Goal: Task Accomplishment & Management: Manage account settings

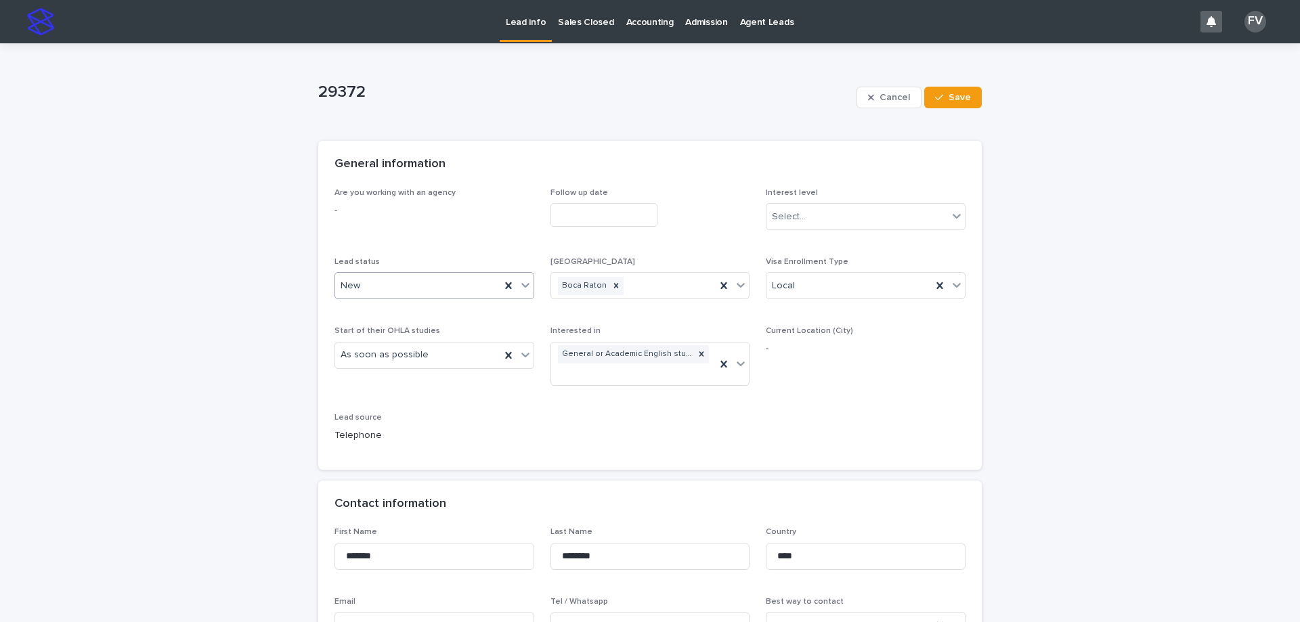
click at [451, 285] on div "New" at bounding box center [417, 286] width 165 height 22
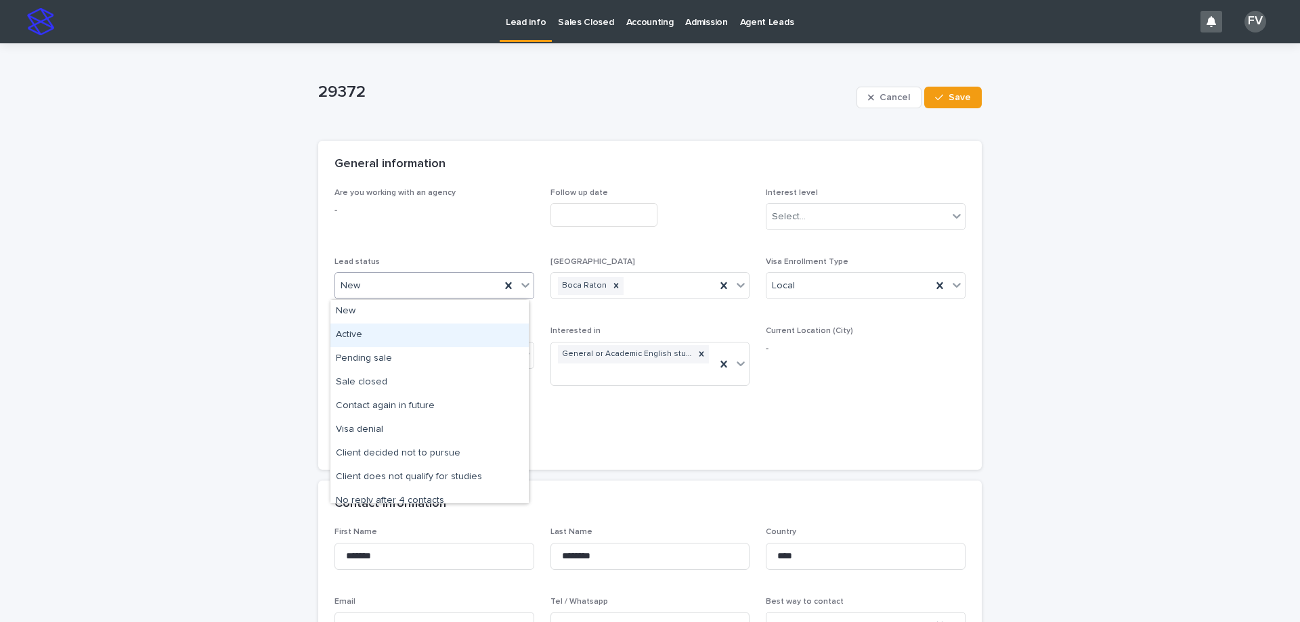
click at [442, 335] on div "Active" at bounding box center [429, 336] width 198 height 24
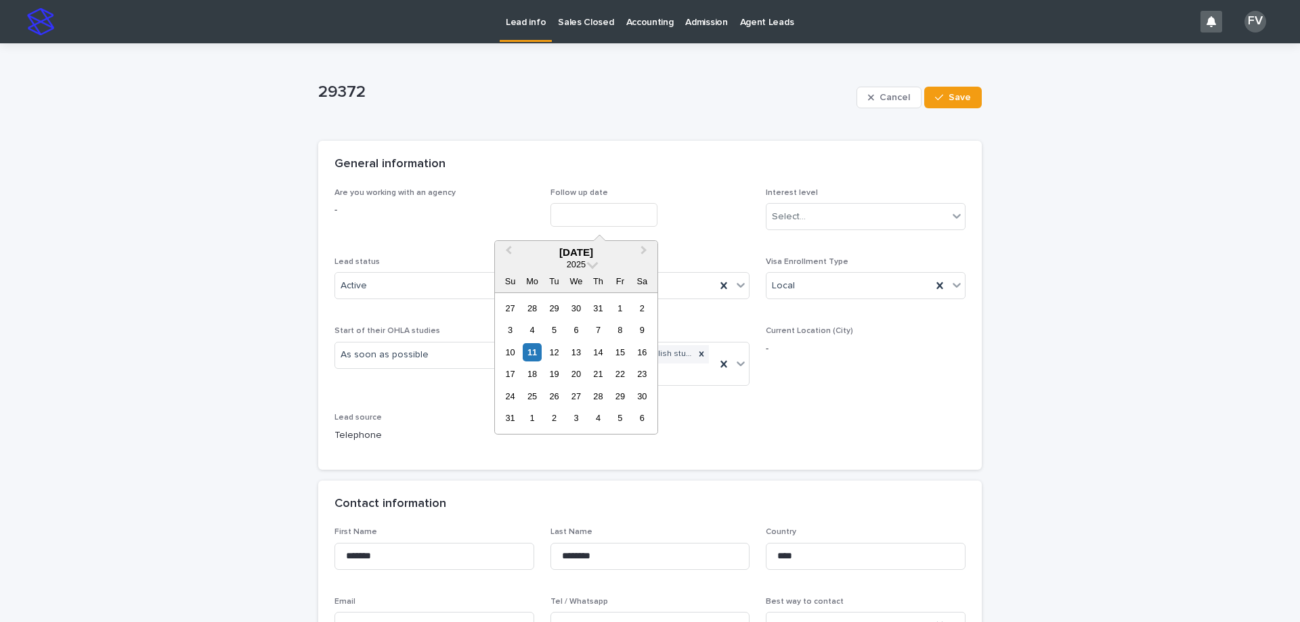
click at [584, 210] on input "text" at bounding box center [603, 215] width 107 height 24
click at [582, 376] on div "20" at bounding box center [576, 374] width 18 height 18
type input "**********"
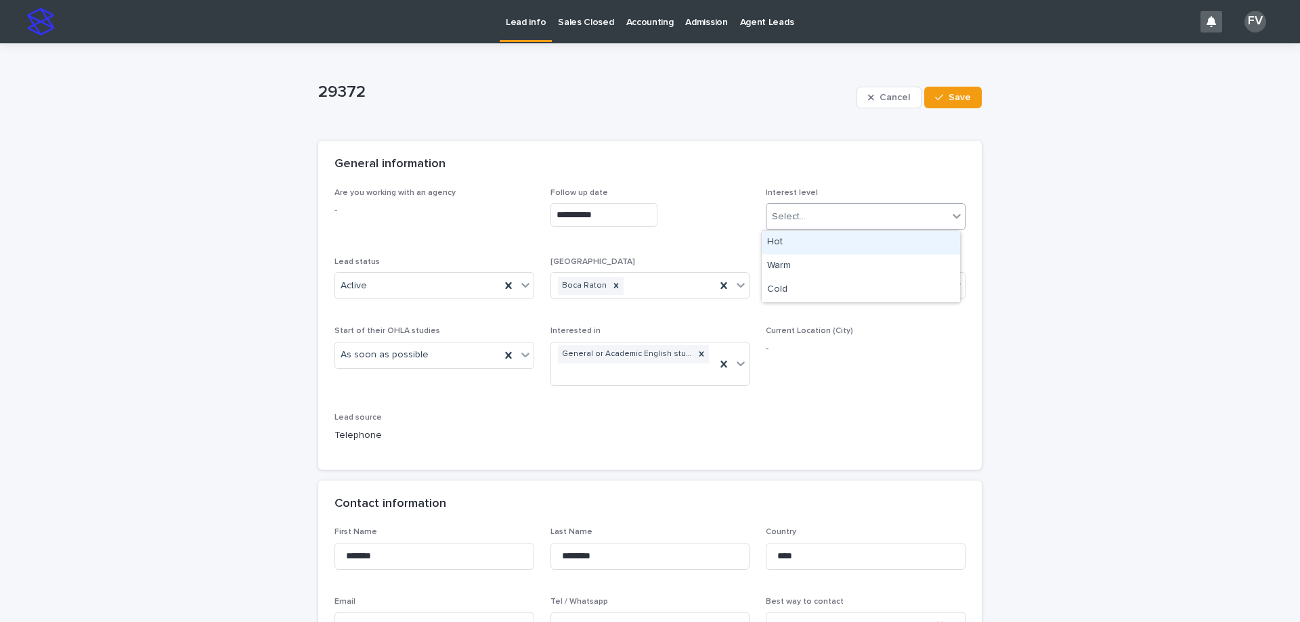
click at [819, 224] on div "Select..." at bounding box center [856, 217] width 181 height 22
click at [821, 267] on div "Warm" at bounding box center [861, 267] width 198 height 24
click at [961, 92] on button "Save" at bounding box center [953, 98] width 58 height 22
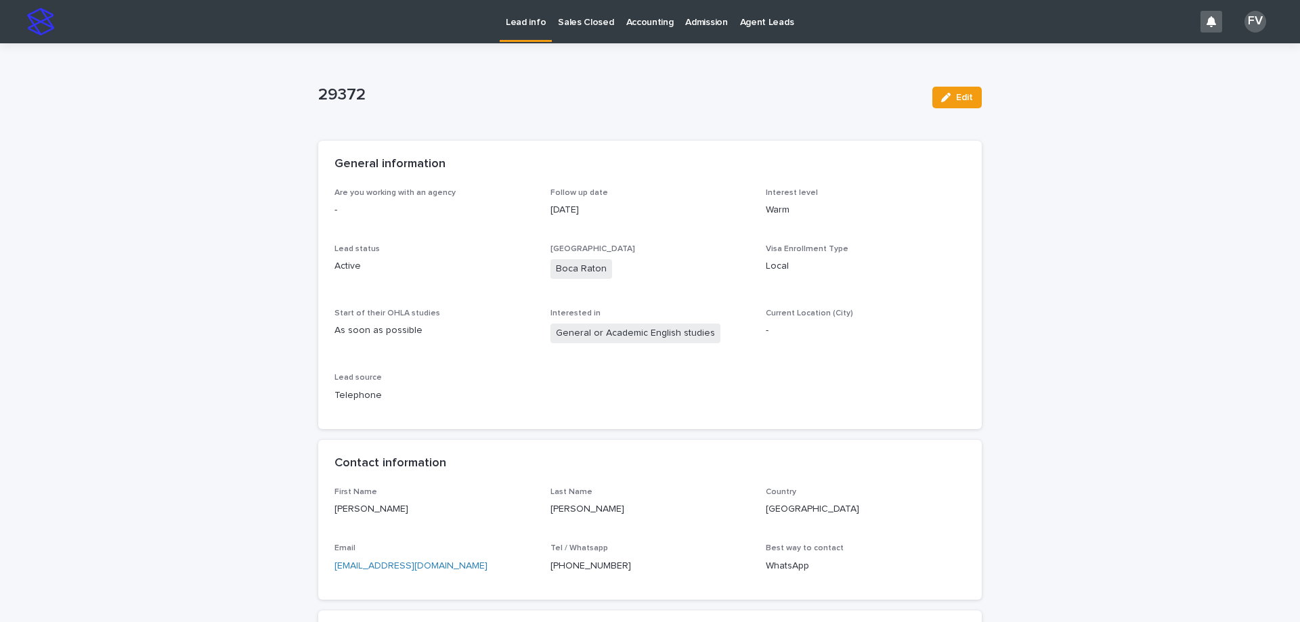
click at [527, 34] on link "Lead info" at bounding box center [526, 20] width 52 height 40
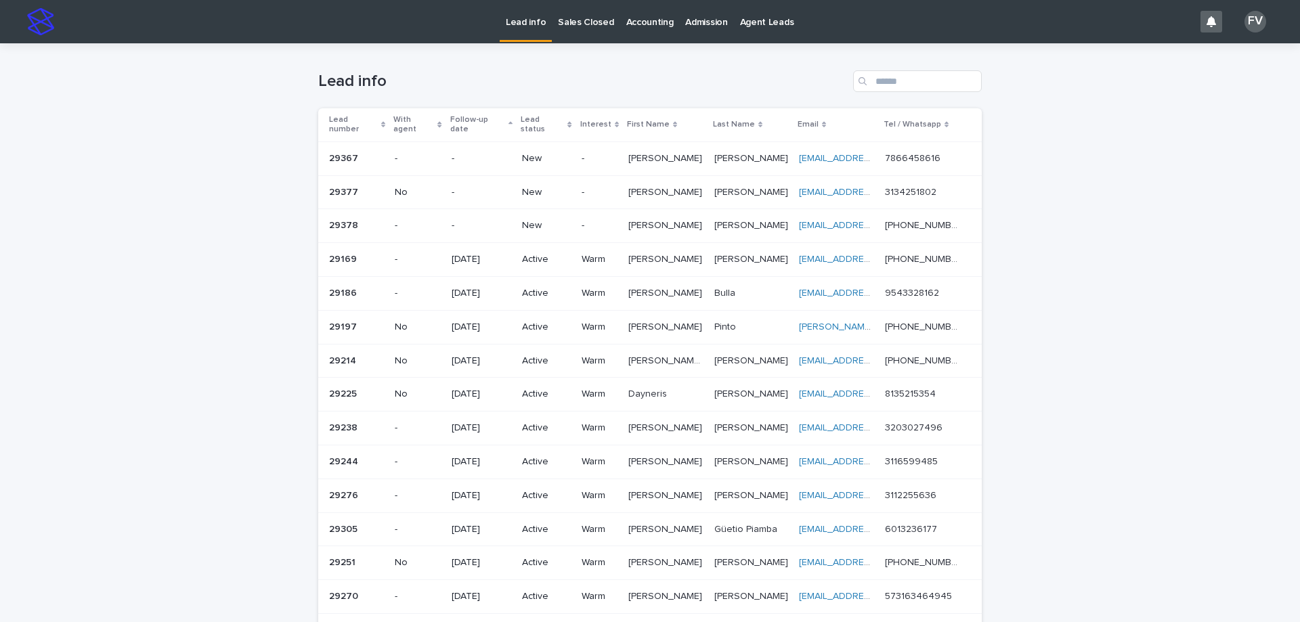
click at [535, 220] on p "New" at bounding box center [546, 226] width 48 height 12
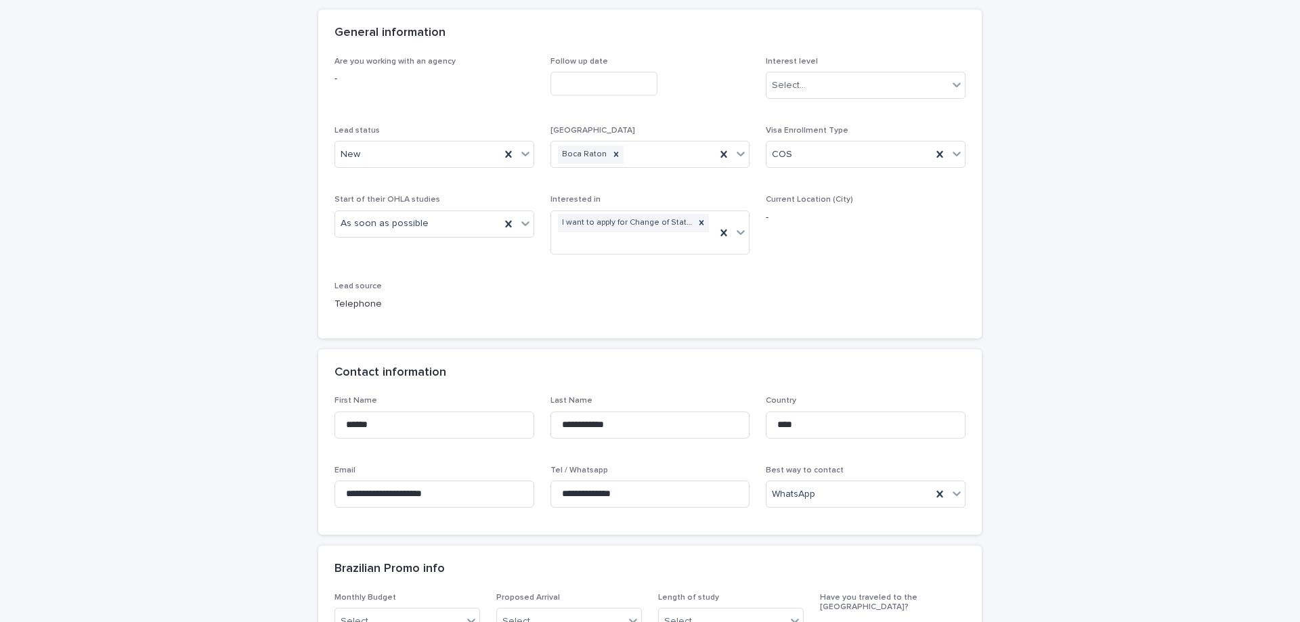
scroll to position [135, 0]
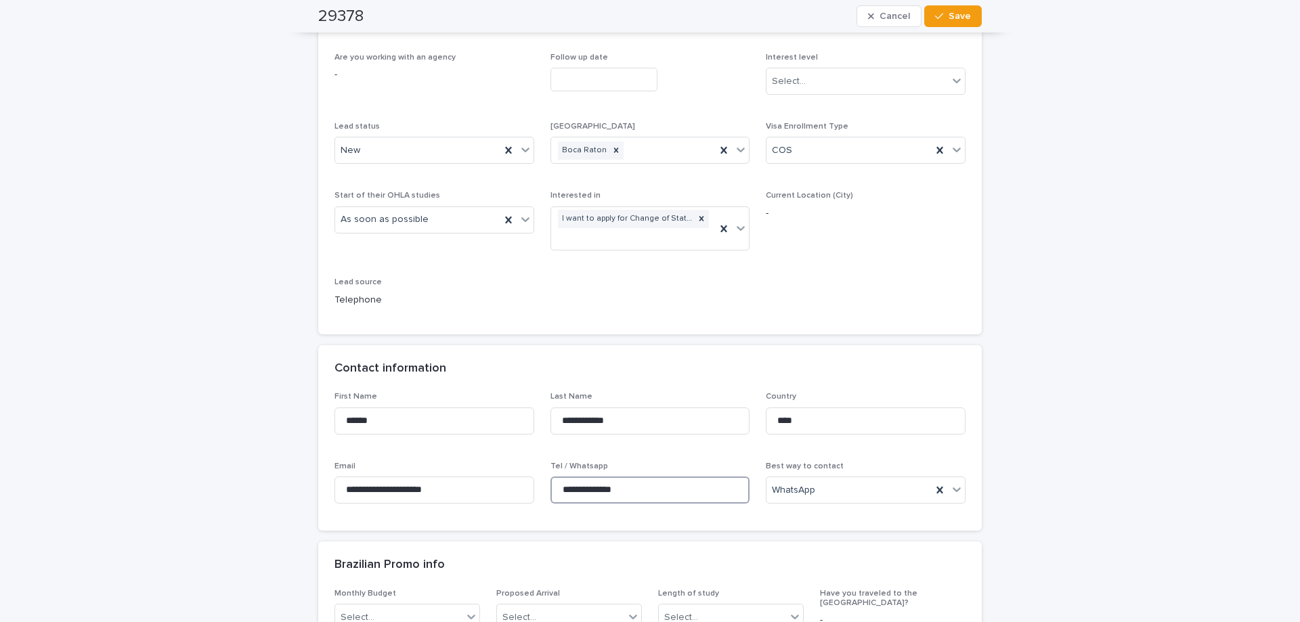
drag, startPoint x: 629, startPoint y: 492, endPoint x: 548, endPoint y: 486, distance: 80.8
click at [550, 486] on input "**********" at bounding box center [650, 490] width 200 height 27
click at [656, 474] on div "**********" at bounding box center [650, 488] width 200 height 53
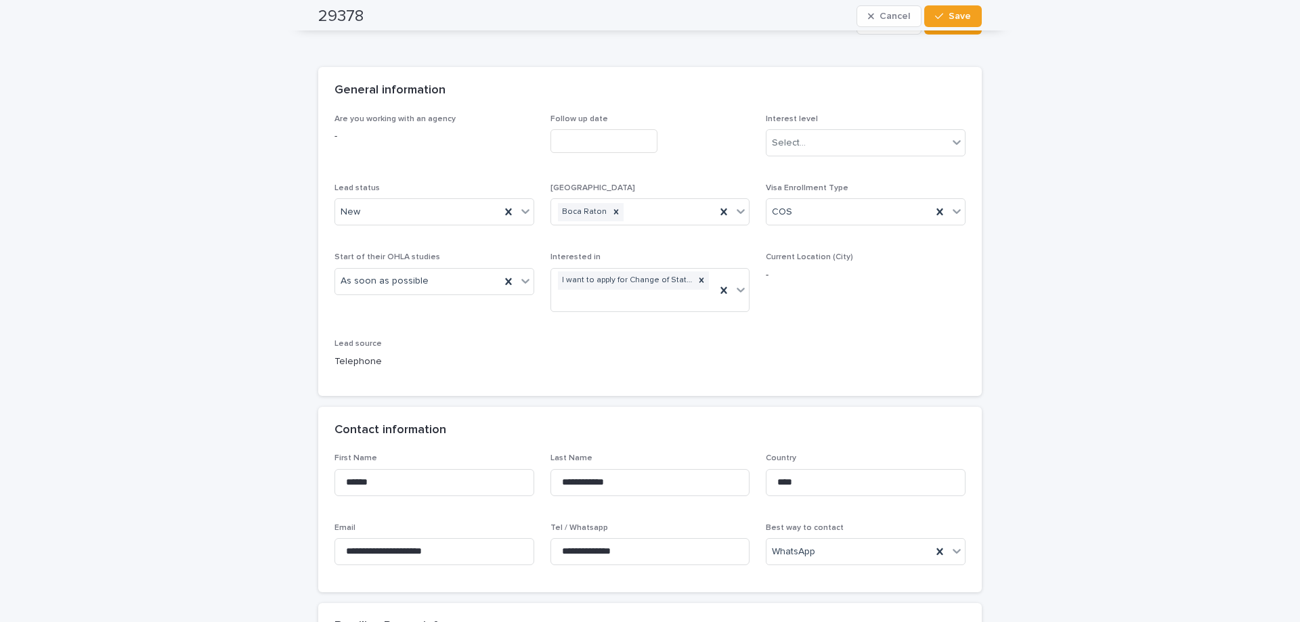
scroll to position [0, 0]
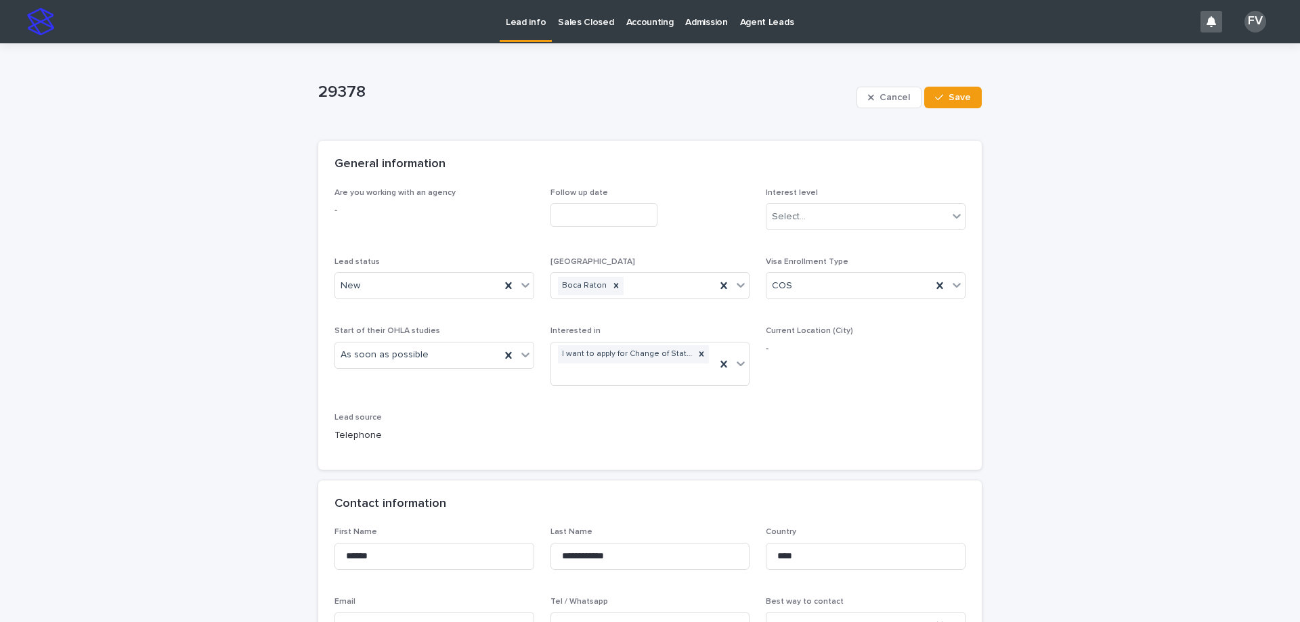
click at [390, 302] on div "Lead status New" at bounding box center [434, 283] width 200 height 53
click at [389, 291] on div "New" at bounding box center [417, 286] width 165 height 22
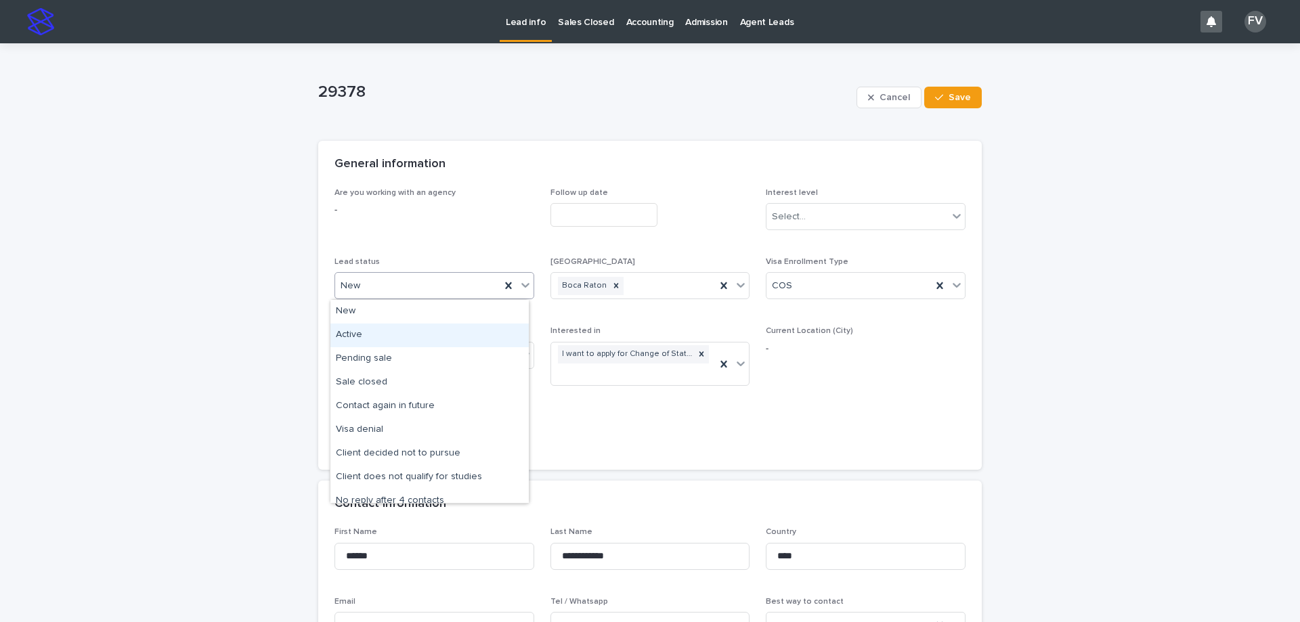
click at [377, 345] on div "Active" at bounding box center [429, 336] width 198 height 24
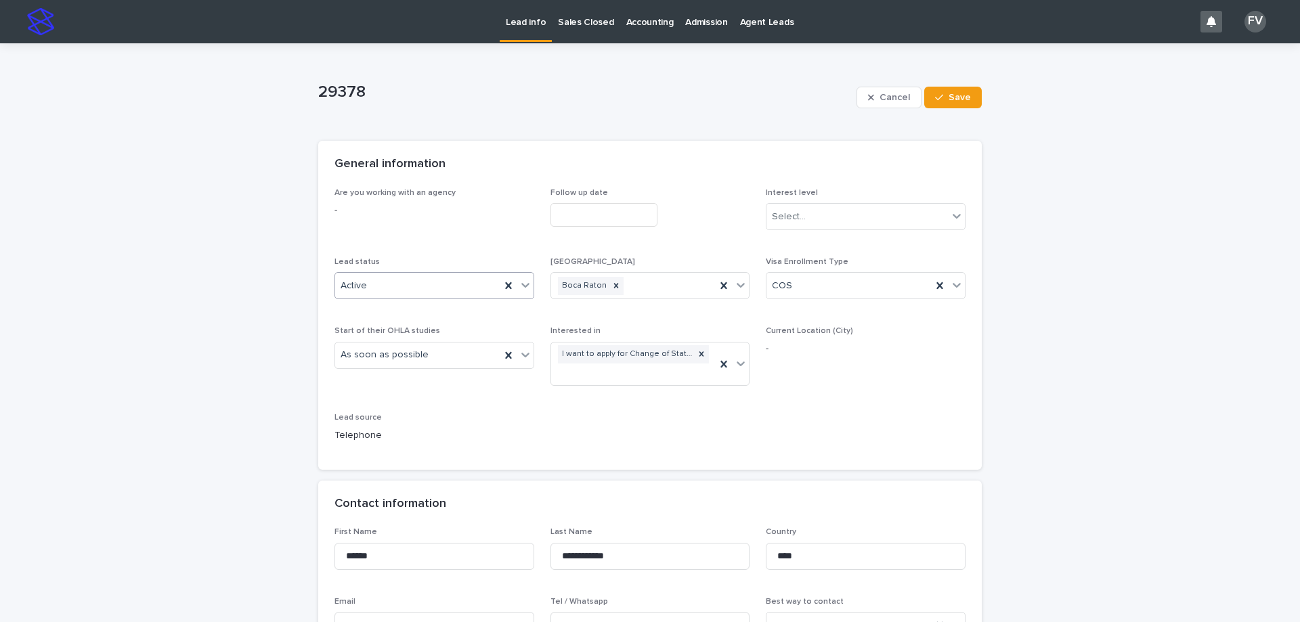
click at [609, 211] on input "text" at bounding box center [603, 215] width 107 height 24
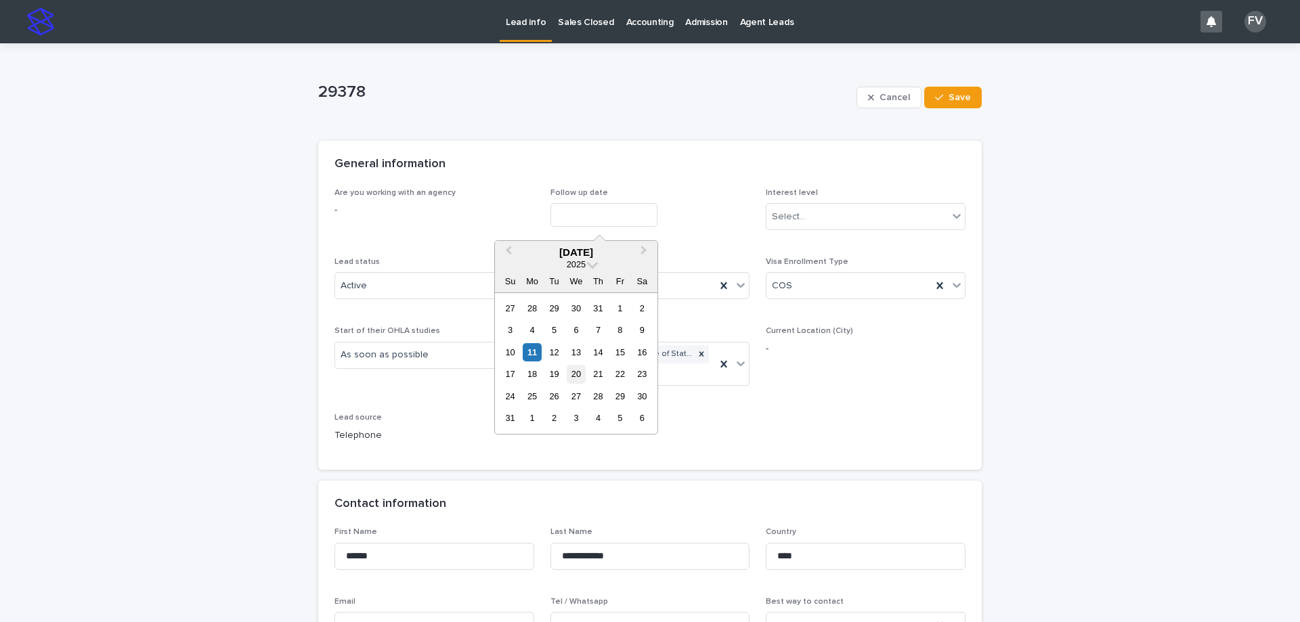
click at [576, 373] on div "20" at bounding box center [576, 374] width 18 height 18
type input "**********"
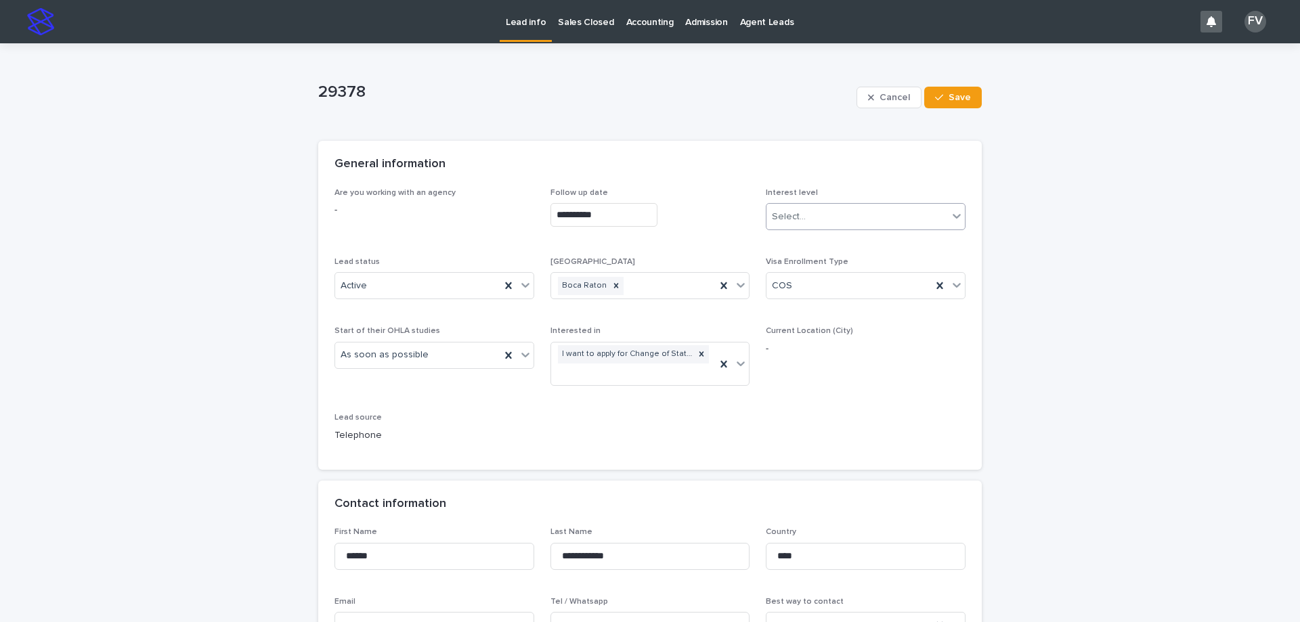
click at [810, 226] on div "Select..." at bounding box center [856, 217] width 181 height 22
click at [807, 271] on div "Warm" at bounding box center [861, 267] width 198 height 24
click at [956, 97] on span "Save" at bounding box center [960, 97] width 22 height 9
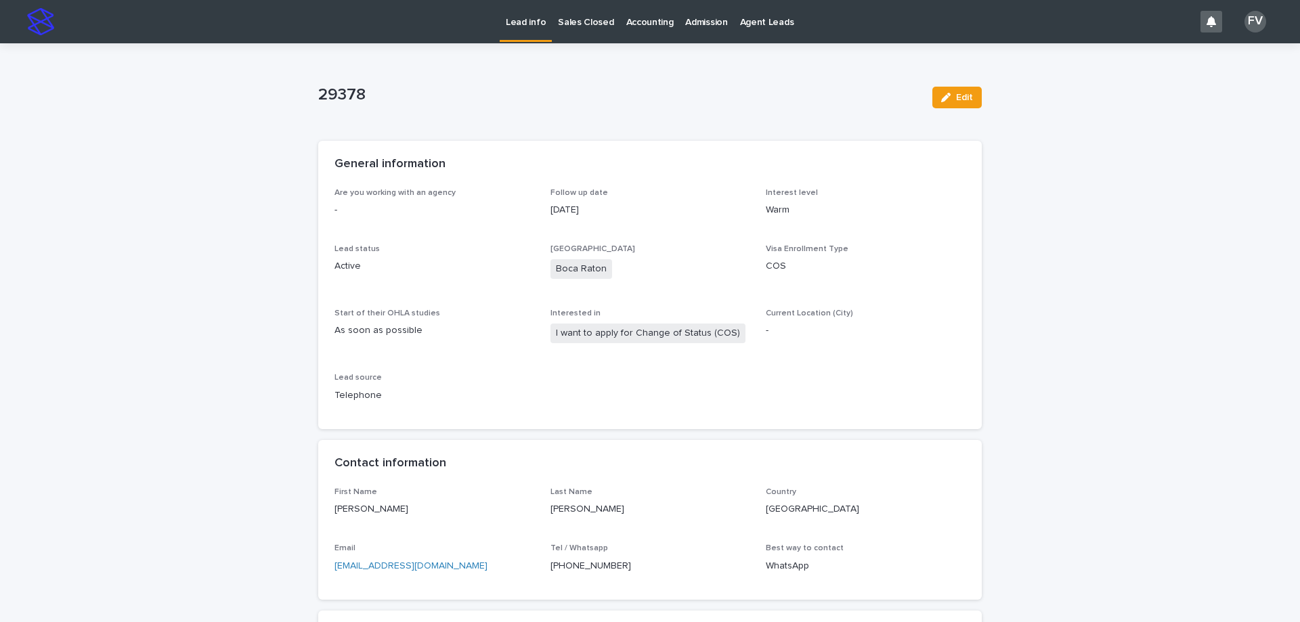
click at [525, 18] on p "Lead info" at bounding box center [526, 14] width 40 height 28
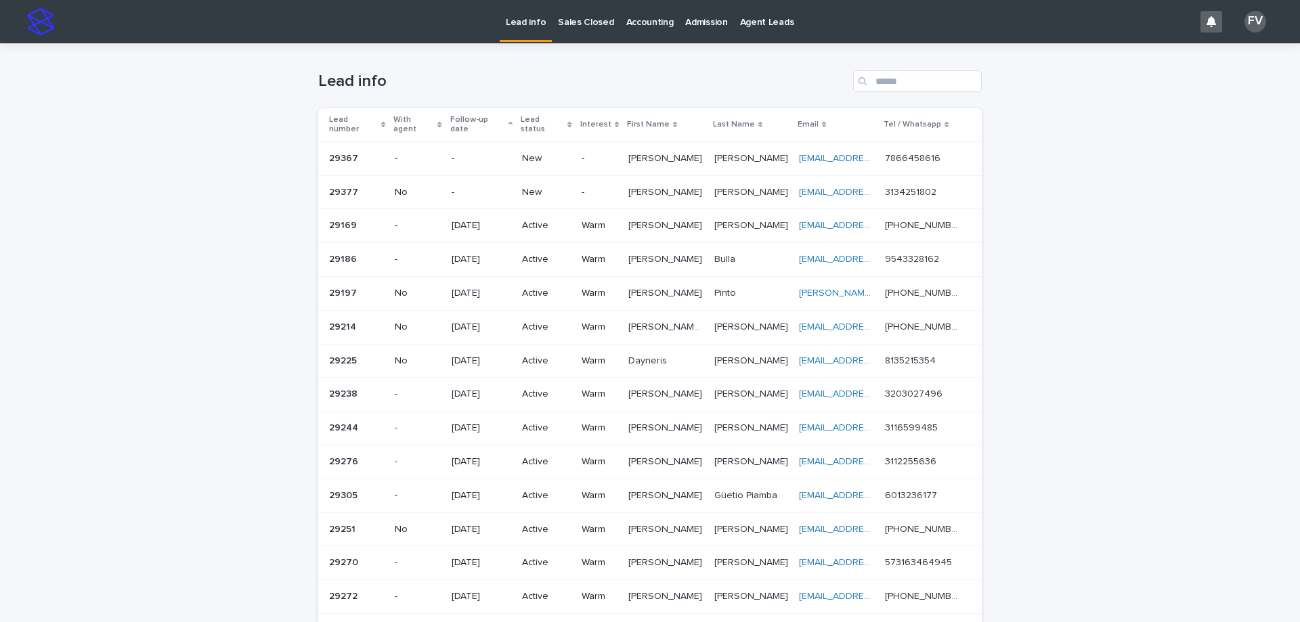
click at [529, 187] on p "New" at bounding box center [546, 193] width 48 height 12
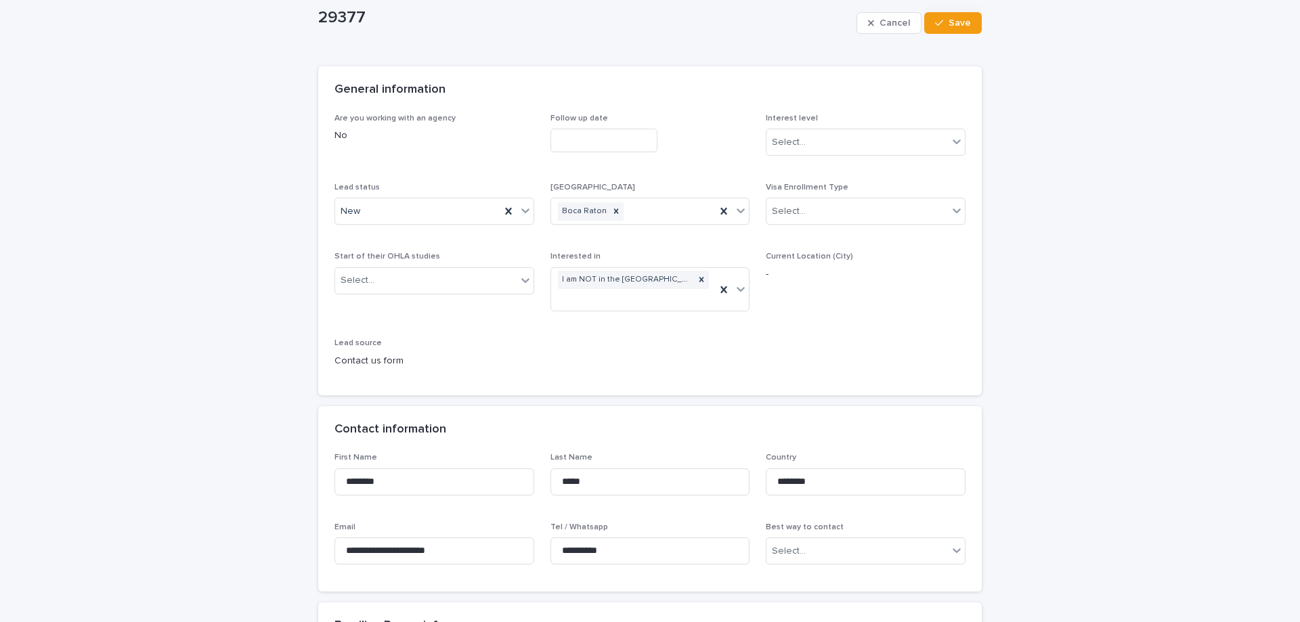
scroll to position [271, 0]
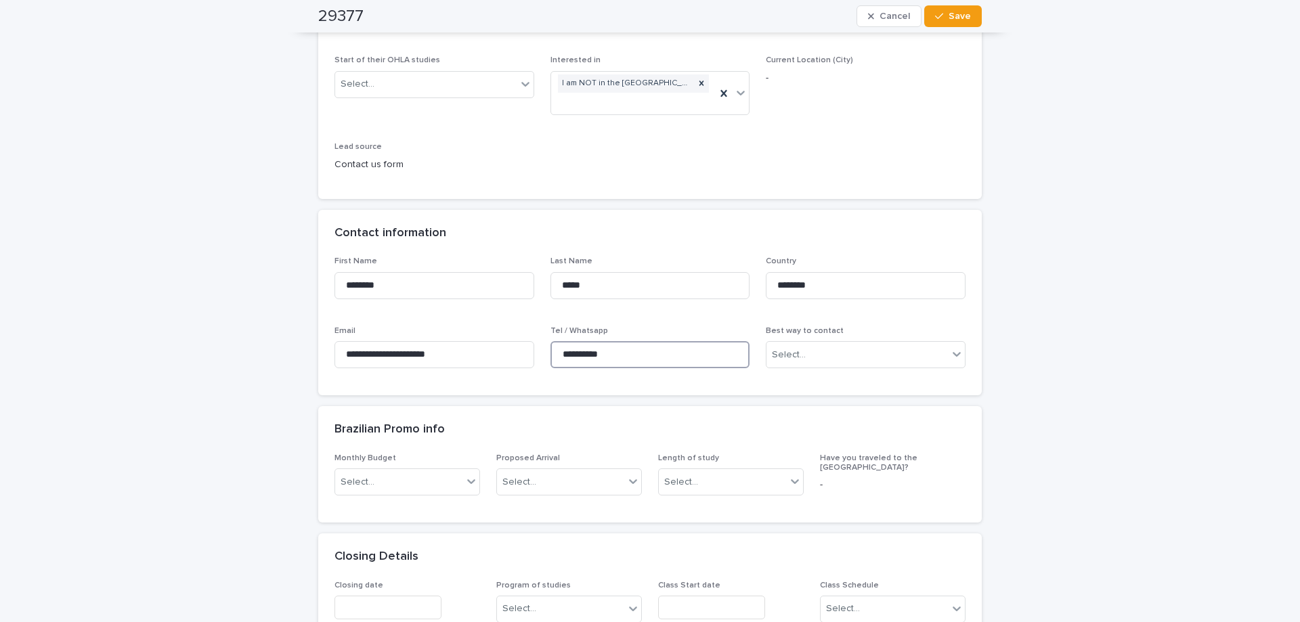
drag, startPoint x: 618, startPoint y: 359, endPoint x: 542, endPoint y: 348, distance: 77.3
click at [542, 348] on div "**********" at bounding box center [649, 318] width 631 height 123
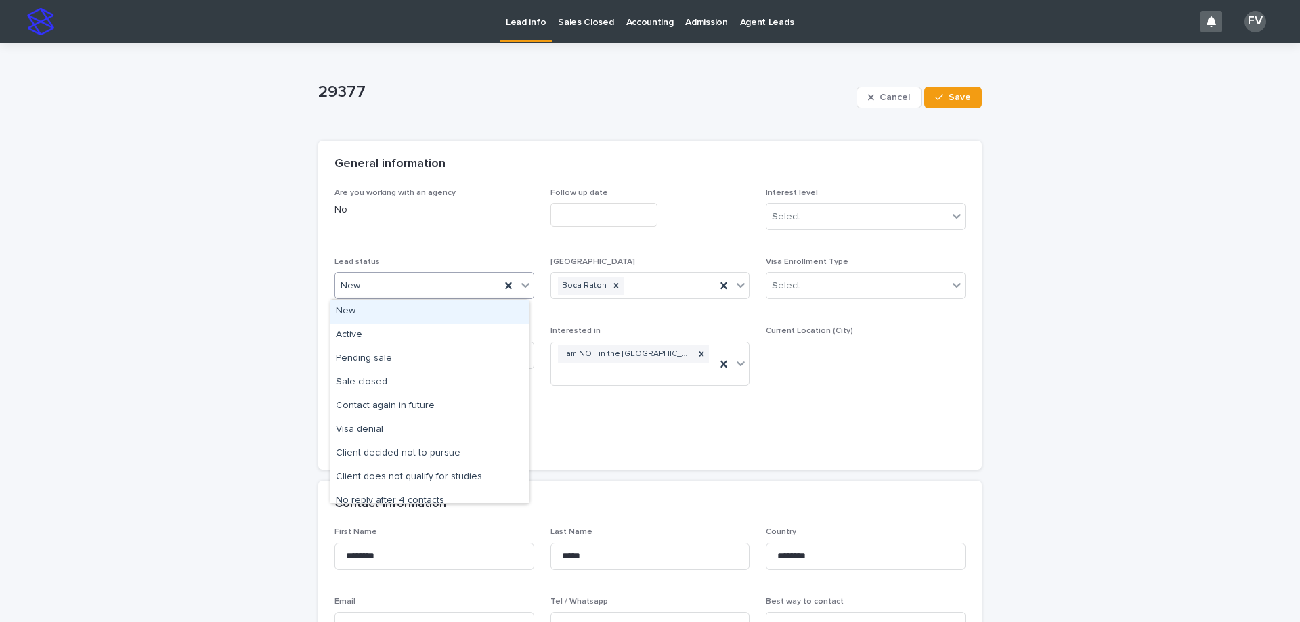
click at [416, 289] on div "New" at bounding box center [417, 286] width 165 height 22
click at [393, 338] on div "Active" at bounding box center [429, 336] width 198 height 24
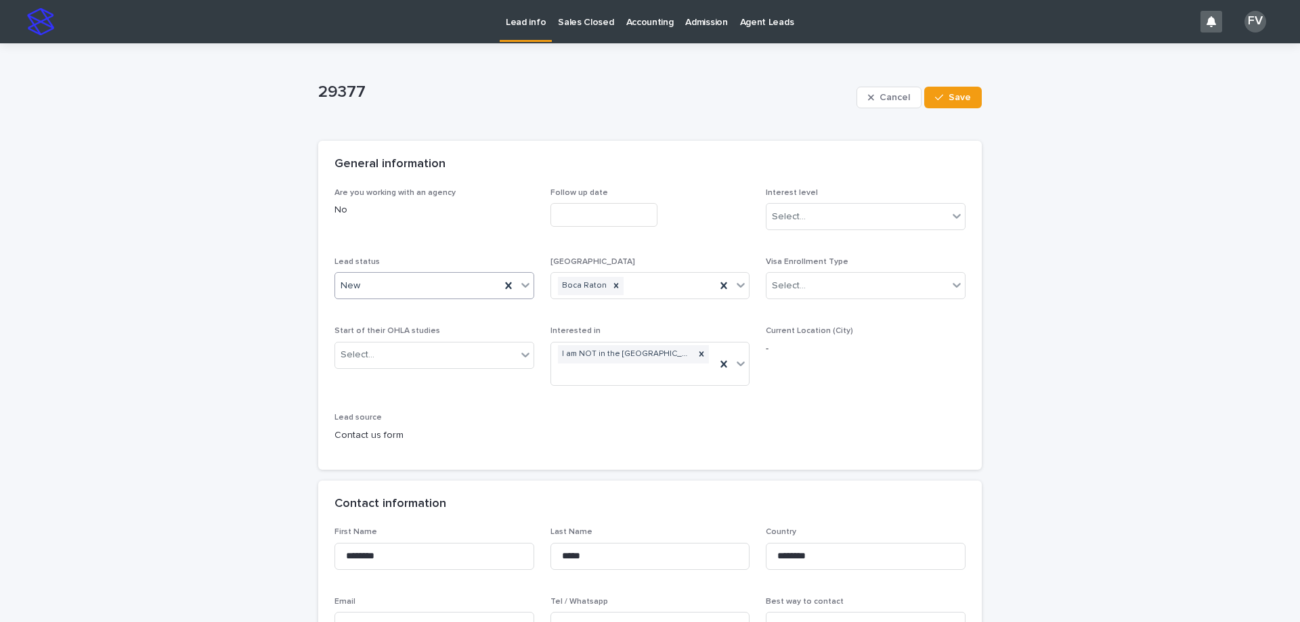
click at [552, 217] on input "text" at bounding box center [603, 215] width 107 height 24
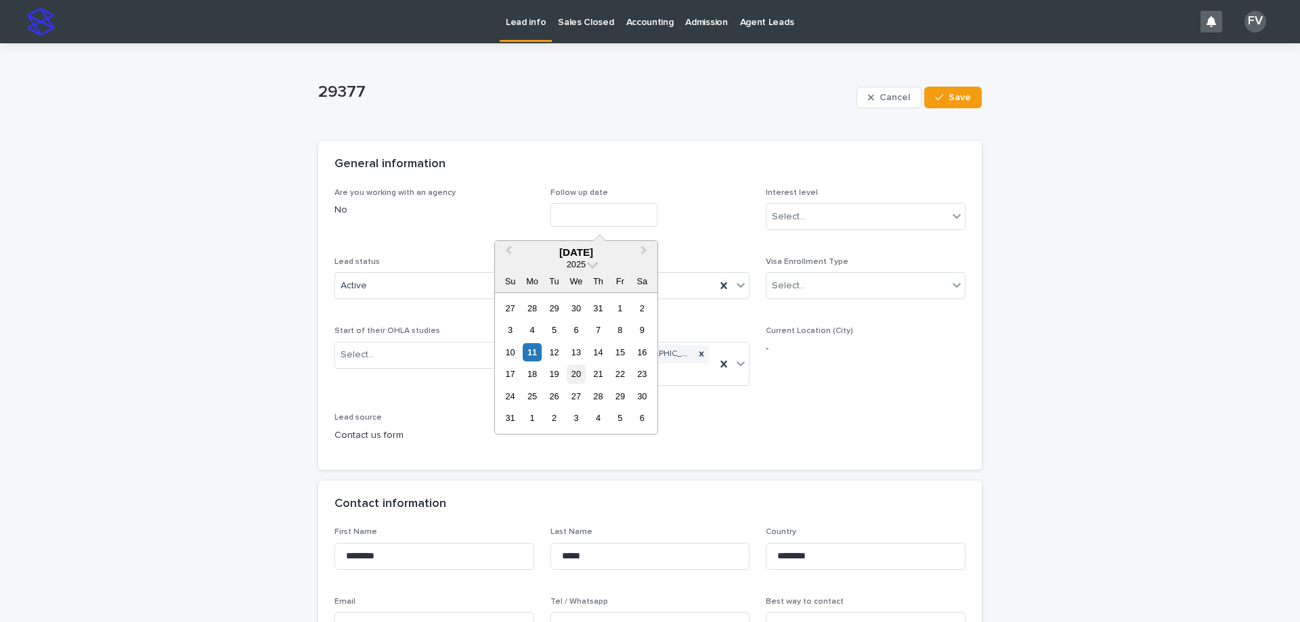
click at [578, 379] on div "20" at bounding box center [576, 374] width 18 height 18
type input "**********"
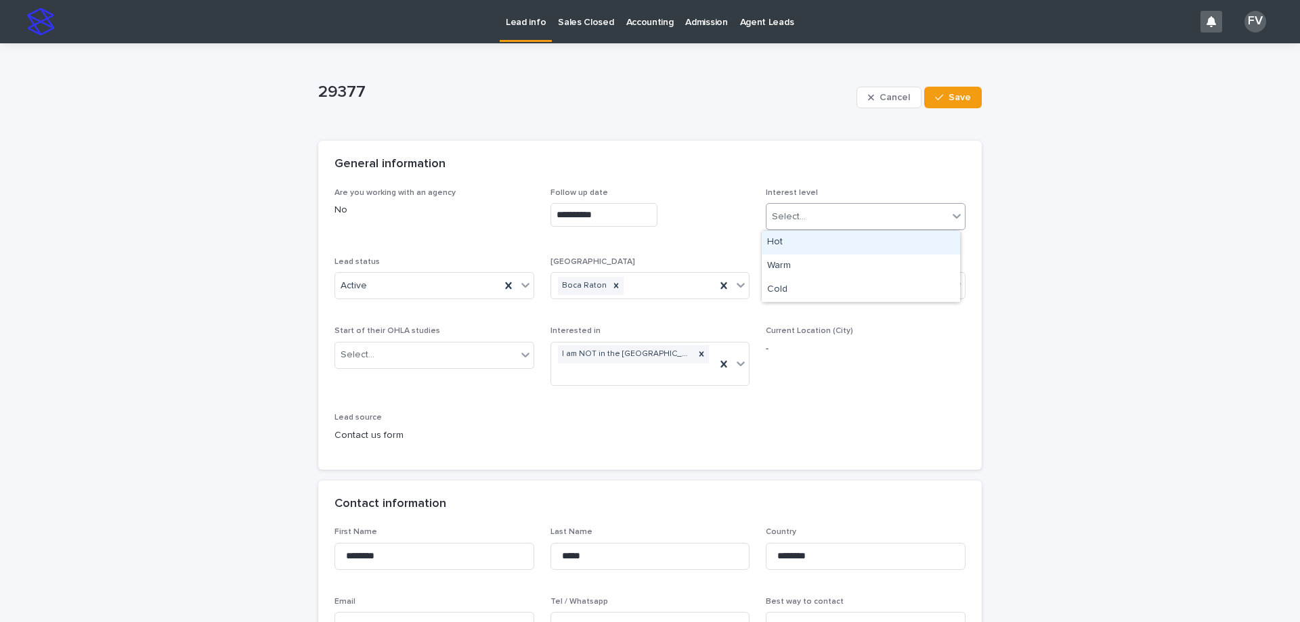
click at [842, 224] on div "Select..." at bounding box center [856, 217] width 181 height 22
click at [833, 263] on div "Warm" at bounding box center [861, 267] width 198 height 24
click at [949, 93] on span "Save" at bounding box center [960, 97] width 22 height 9
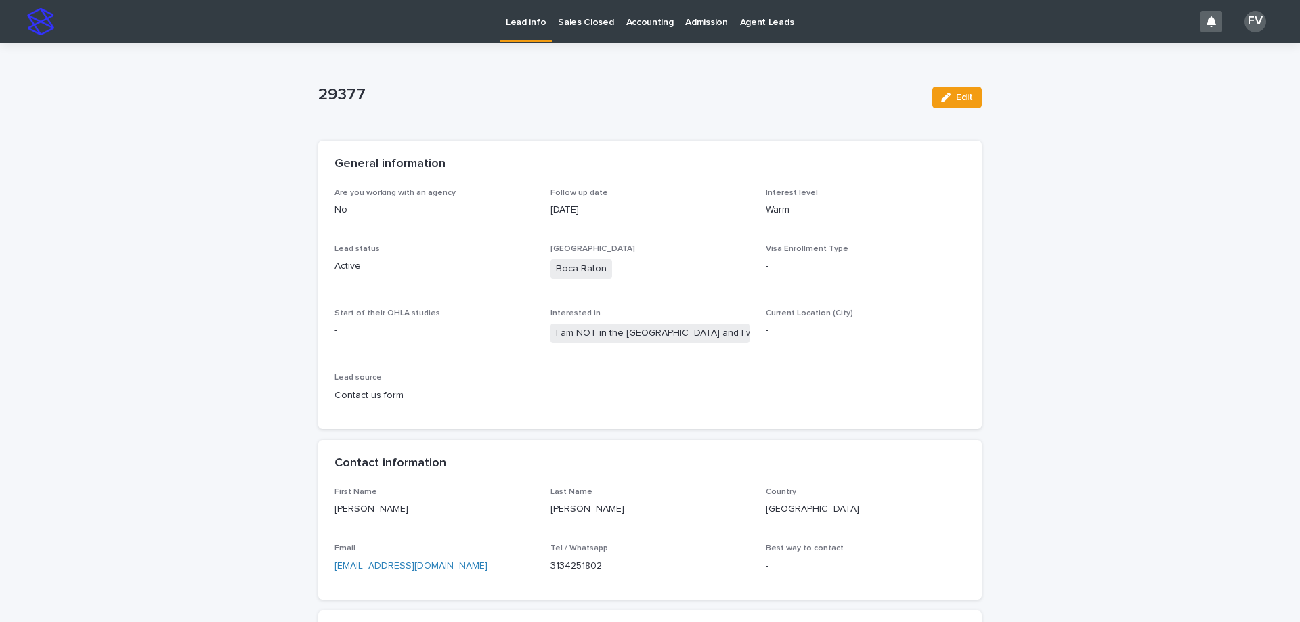
click at [518, 20] on p "Lead info" at bounding box center [526, 14] width 40 height 28
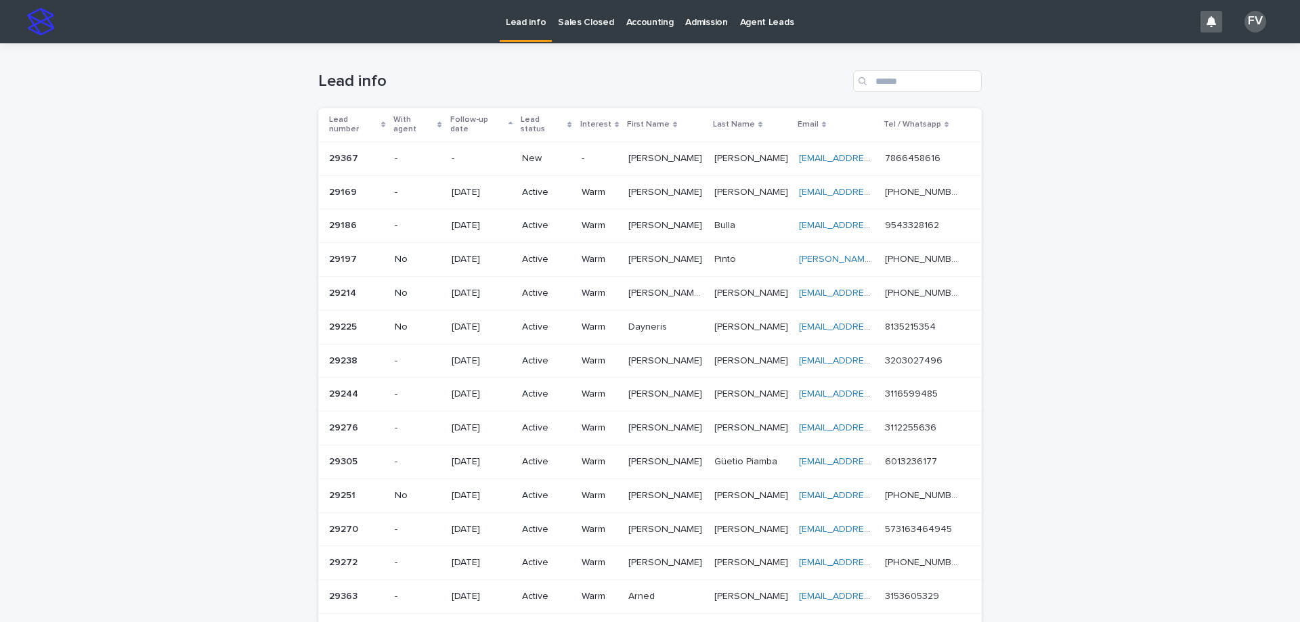
click at [631, 154] on p "[PERSON_NAME]" at bounding box center [666, 157] width 77 height 14
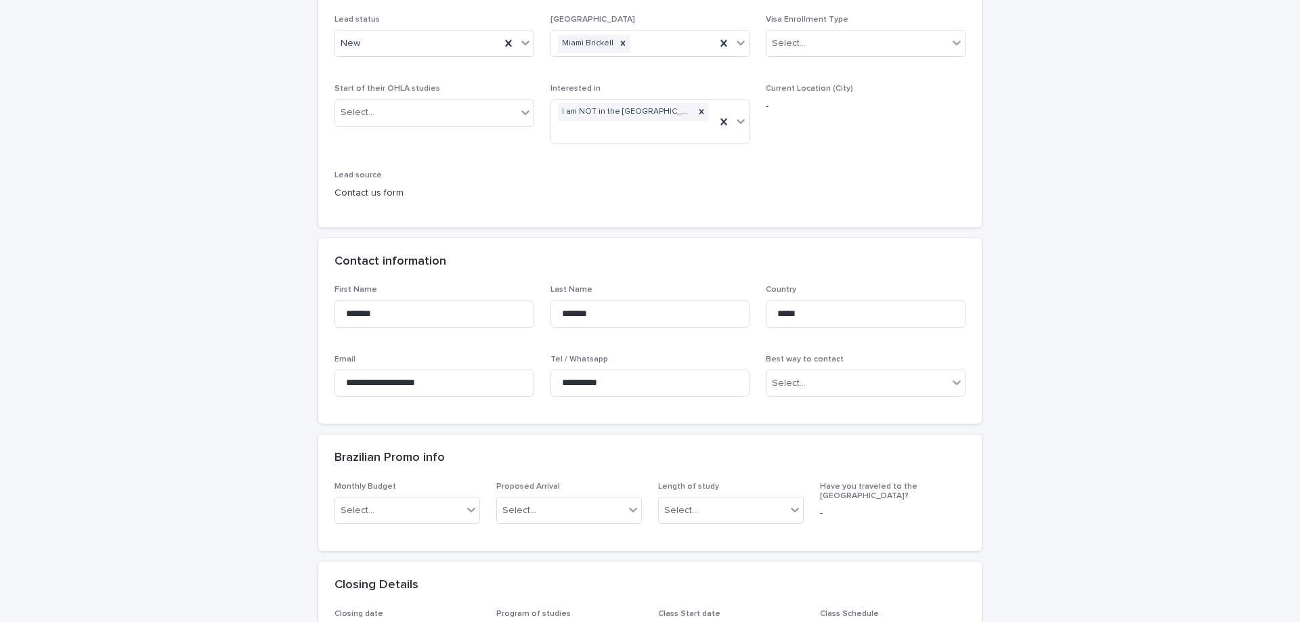
scroll to position [271, 0]
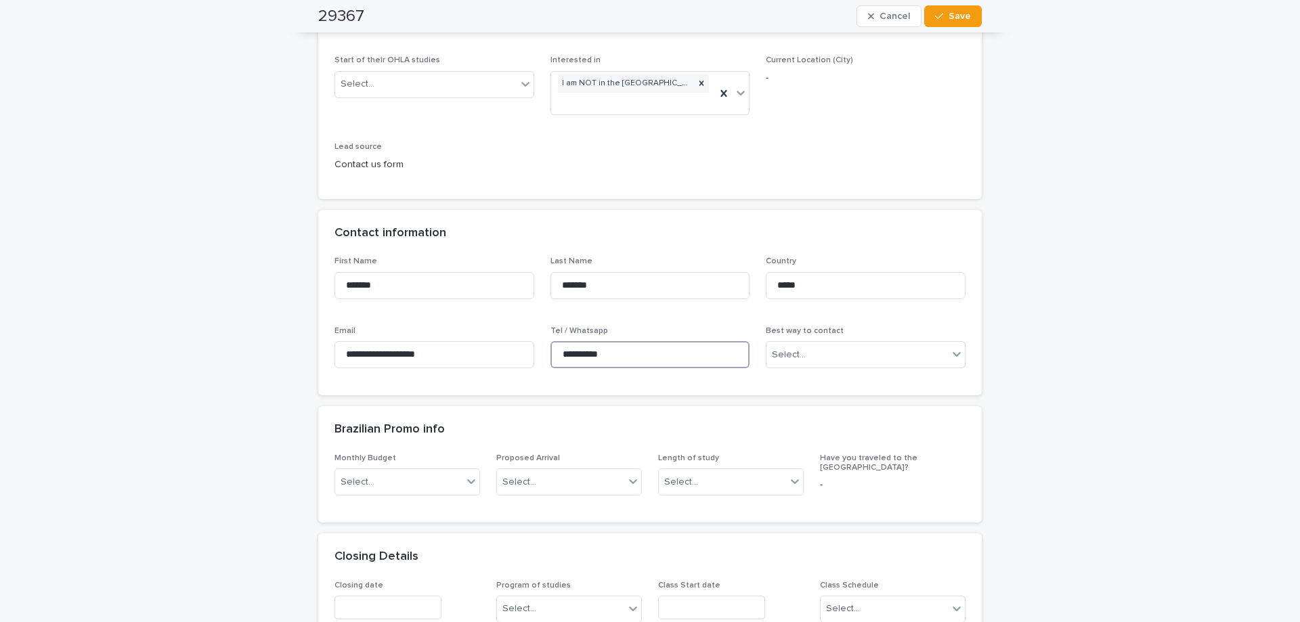
drag, startPoint x: 630, startPoint y: 355, endPoint x: 531, endPoint y: 344, distance: 99.5
click at [531, 344] on div "**********" at bounding box center [649, 318] width 631 height 123
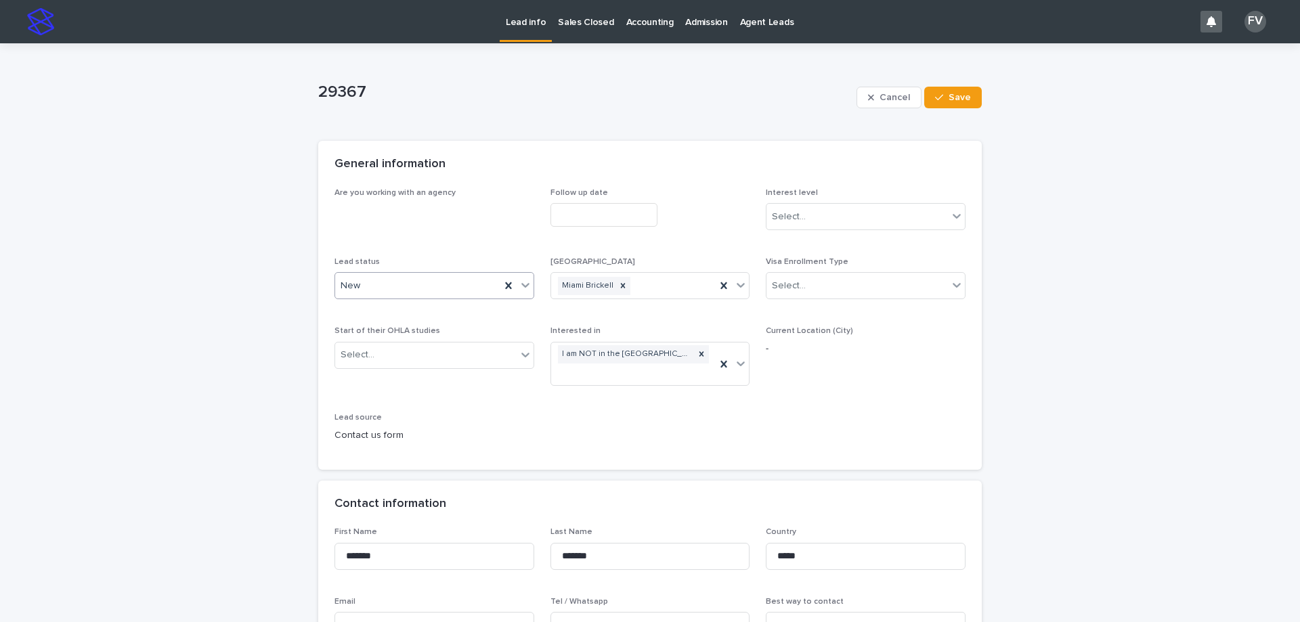
click at [521, 280] on icon at bounding box center [526, 285] width 14 height 14
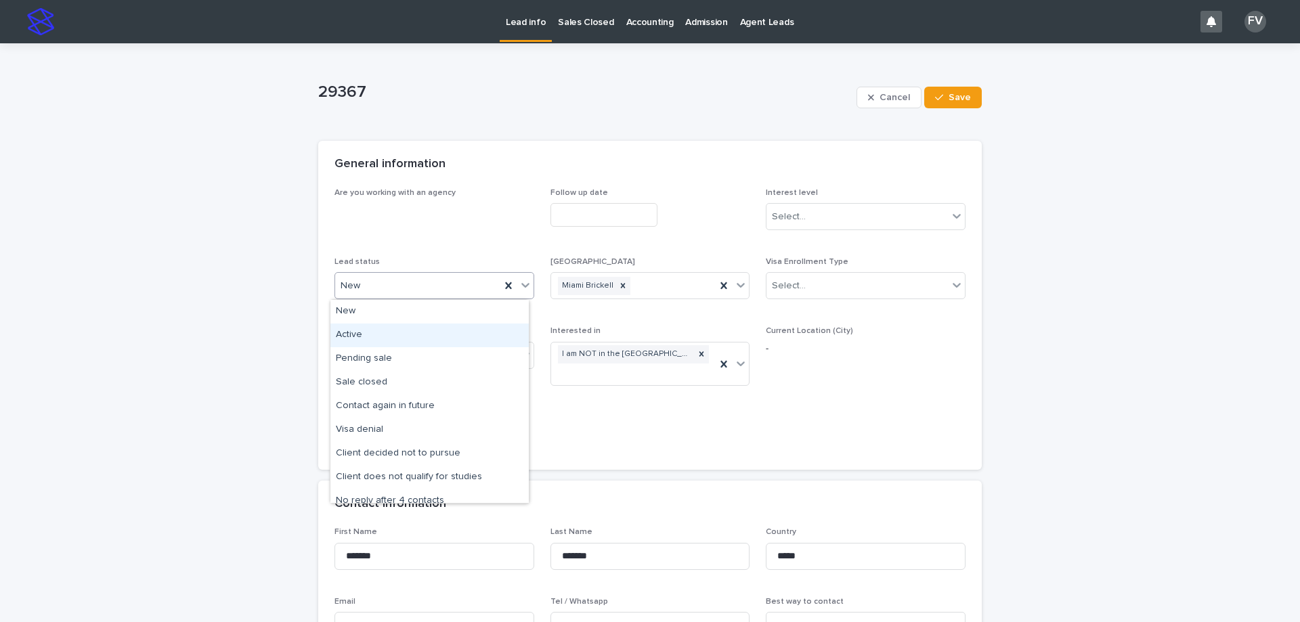
click at [387, 335] on div "Active" at bounding box center [429, 336] width 198 height 24
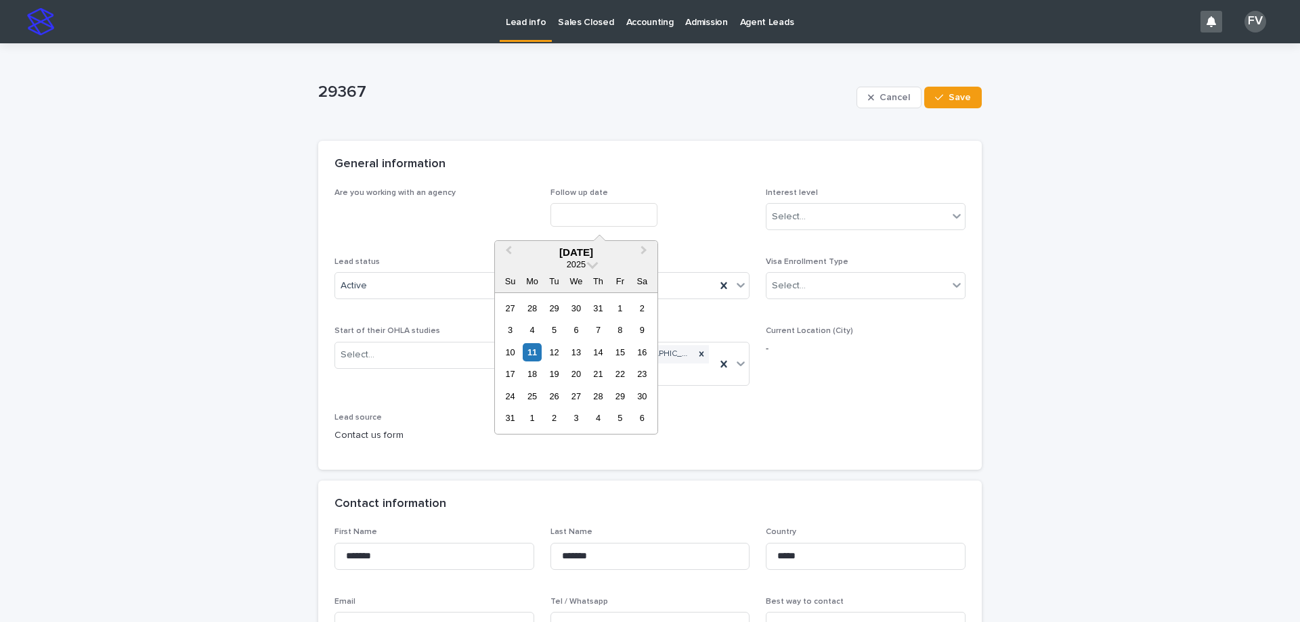
click at [588, 213] on input "text" at bounding box center [603, 215] width 107 height 24
click at [574, 376] on div "20" at bounding box center [576, 374] width 18 height 18
type input "**********"
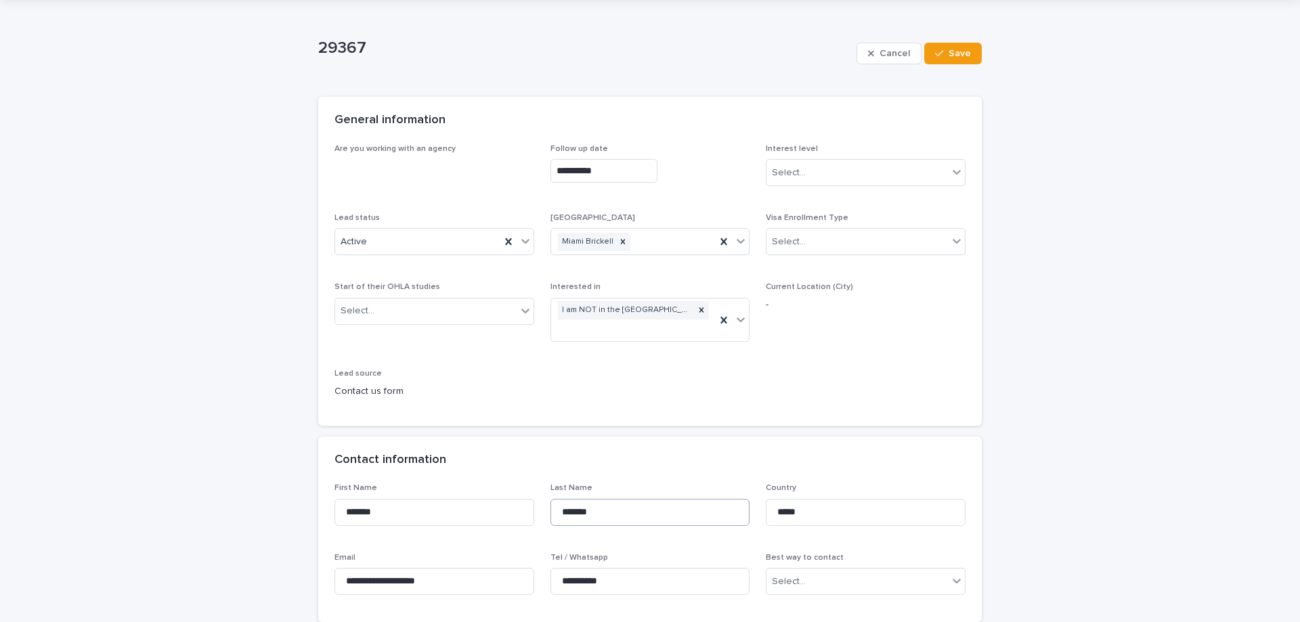
scroll to position [68, 0]
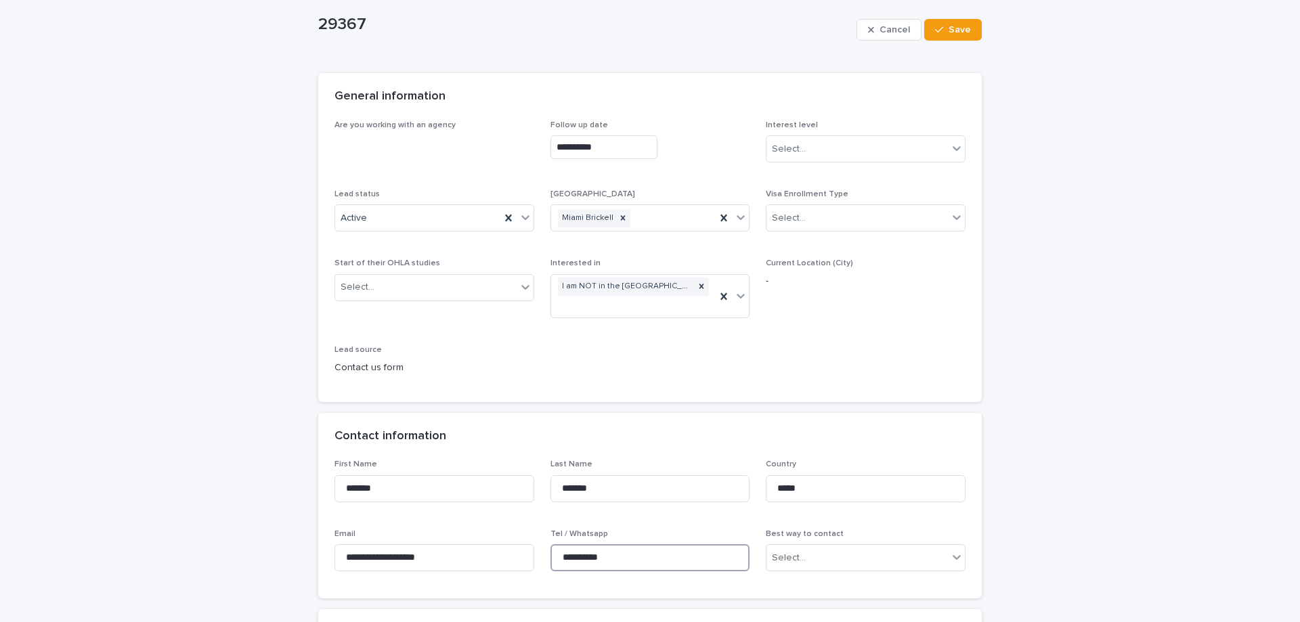
drag, startPoint x: 619, startPoint y: 555, endPoint x: 544, endPoint y: 557, distance: 74.5
click at [544, 557] on div "**********" at bounding box center [649, 521] width 631 height 123
click at [798, 144] on div "Select..." at bounding box center [789, 149] width 34 height 14
drag, startPoint x: 802, startPoint y: 197, endPoint x: 828, endPoint y: 167, distance: 40.3
click at [803, 196] on div "Warm" at bounding box center [861, 199] width 198 height 24
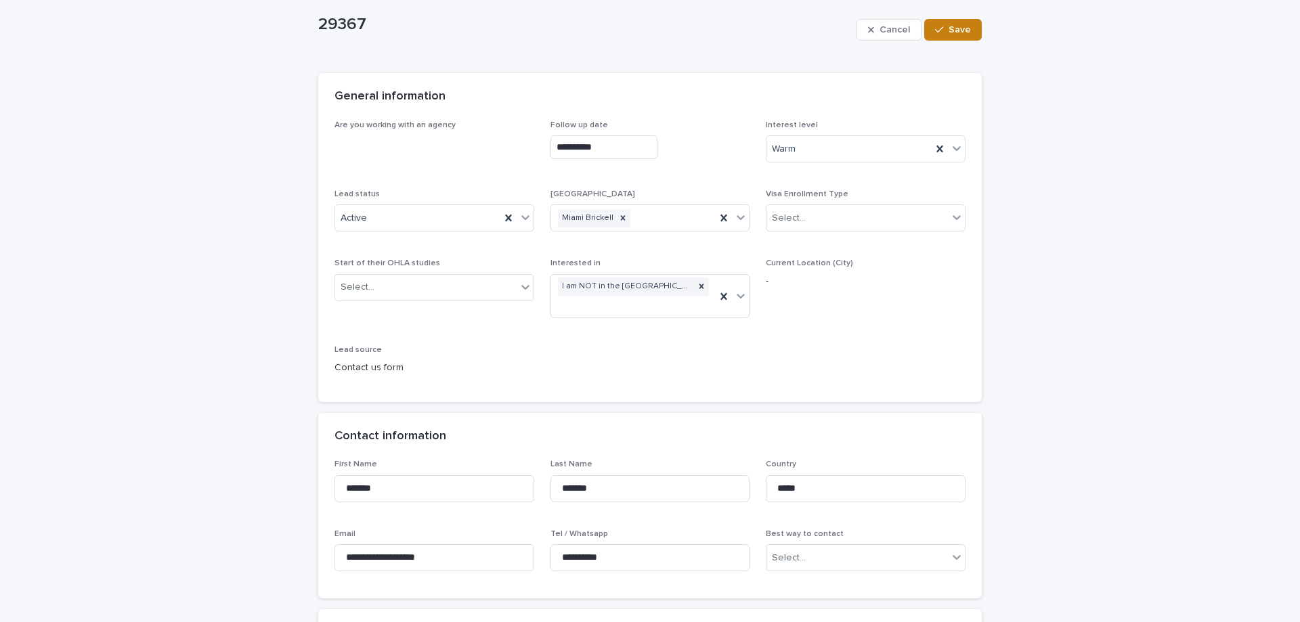
click at [964, 37] on button "Save" at bounding box center [953, 30] width 58 height 22
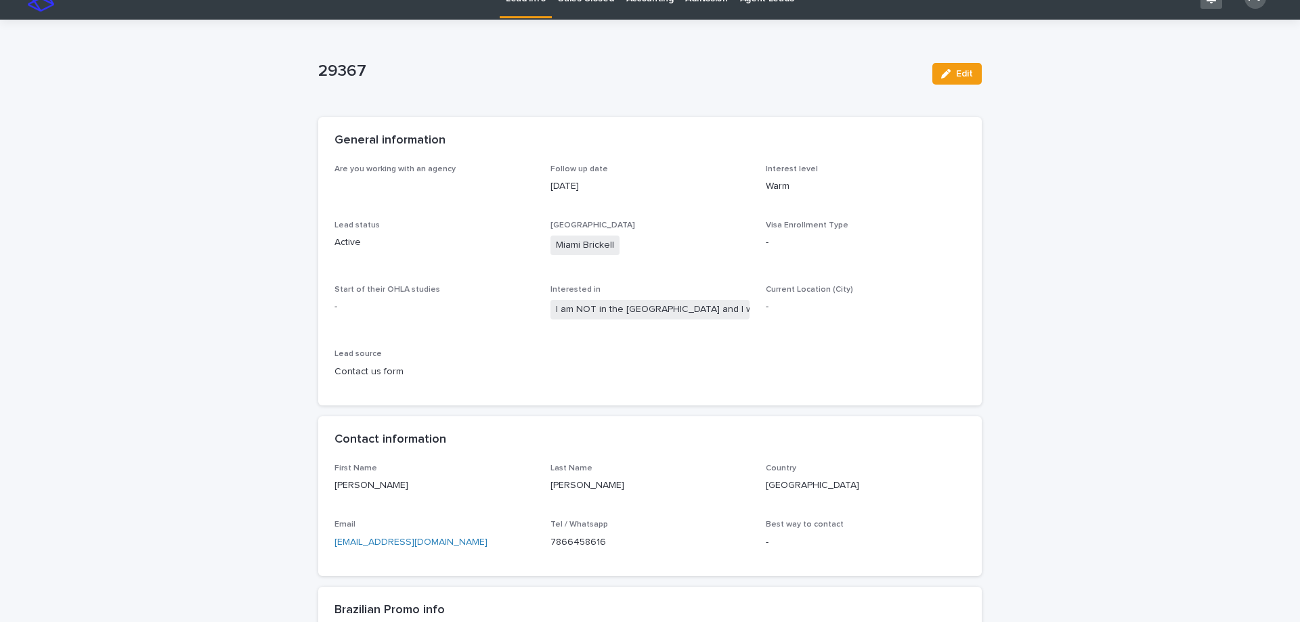
scroll to position [0, 0]
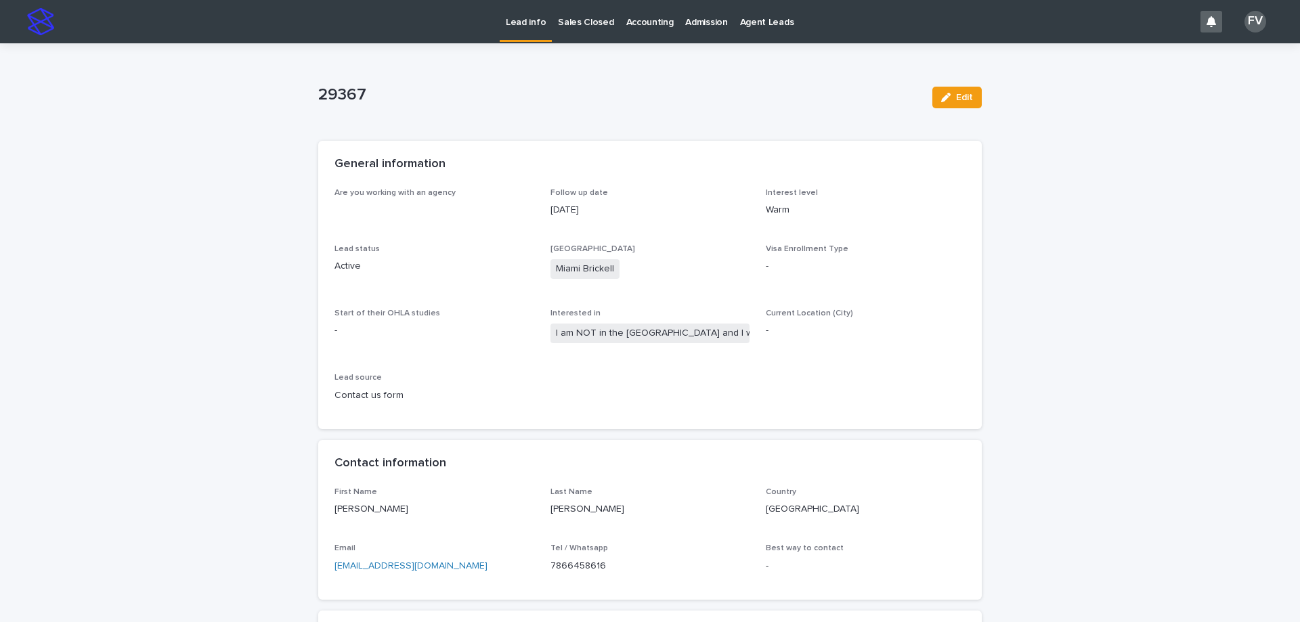
click at [519, 31] on link "Lead info" at bounding box center [526, 20] width 52 height 40
